Goal: Information Seeking & Learning: Learn about a topic

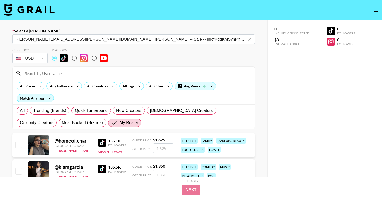
click at [27, 15] on link at bounding box center [29, 10] width 51 height 13
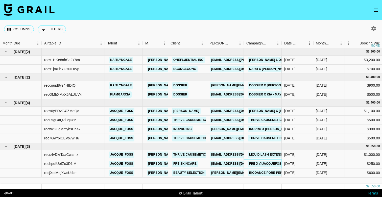
click at [266, 162] on link "FRÉ x @jacquefoss" at bounding box center [266, 164] width 37 height 6
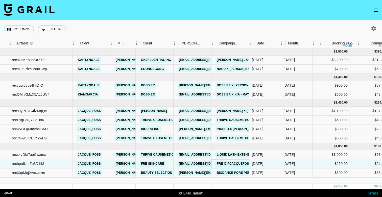
scroll to position [0, 34]
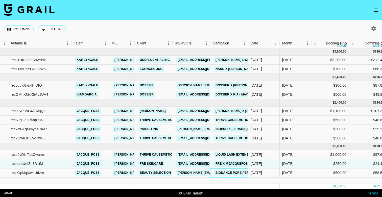
click at [214, 171] on div "Biodance Pore Perfecting Collagen Peptide Serum" at bounding box center [261, 172] width 97 height 9
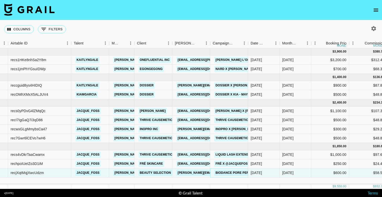
click at [222, 172] on link "Biodance Pore Perfecting Collagen Peptide Serum" at bounding box center [261, 173] width 94 height 6
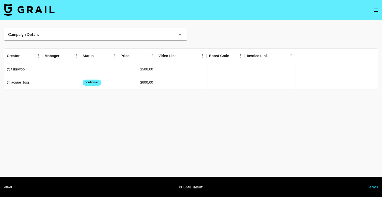
click at [158, 32] on div "Campaign Details" at bounding box center [92, 34] width 169 height 5
